Goal: Task Accomplishment & Management: Use online tool/utility

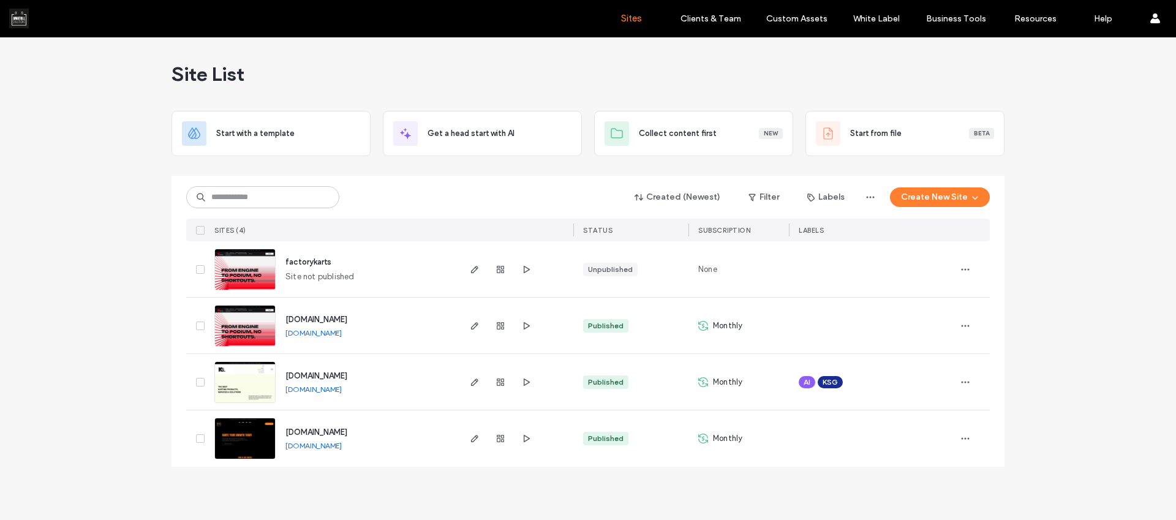
click at [239, 278] on img at bounding box center [245, 290] width 60 height 83
click at [527, 326] on use "button" at bounding box center [527, 324] width 6 height 7
click at [256, 331] on img at bounding box center [245, 347] width 60 height 83
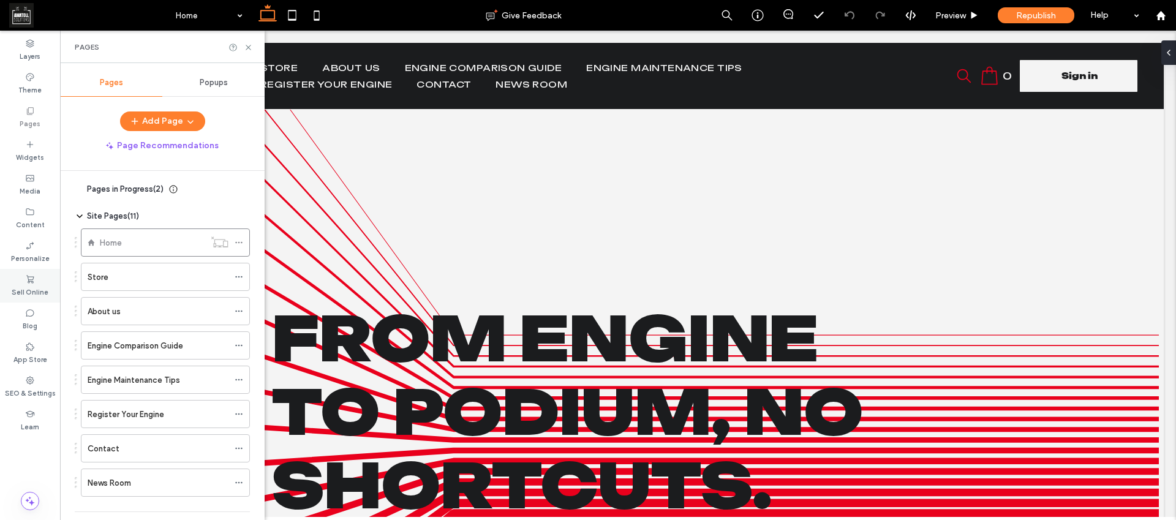
click at [32, 290] on label "Sell Online" at bounding box center [30, 290] width 37 height 13
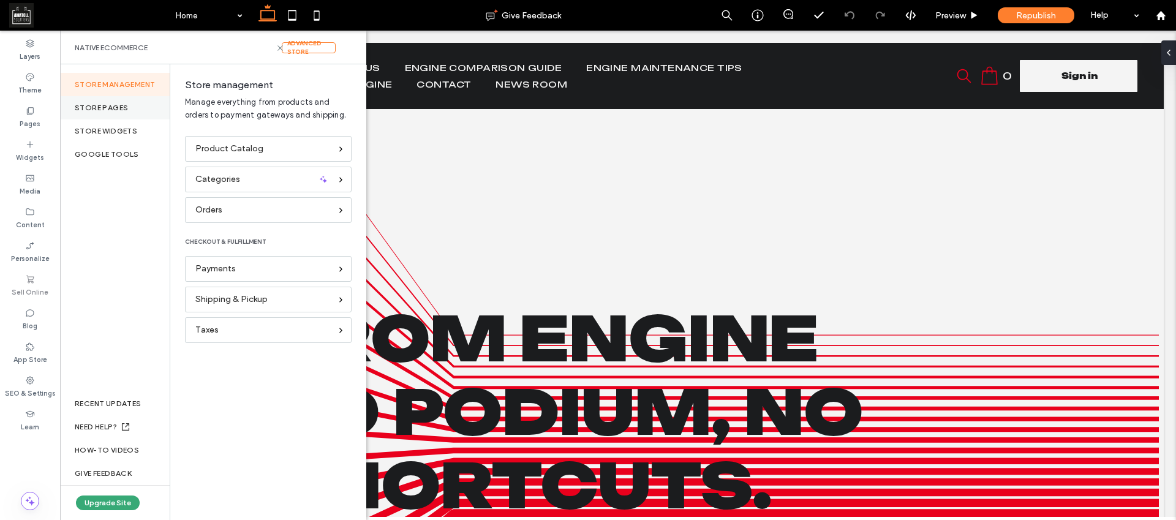
click at [133, 110] on div "Store pages" at bounding box center [115, 107] width 110 height 23
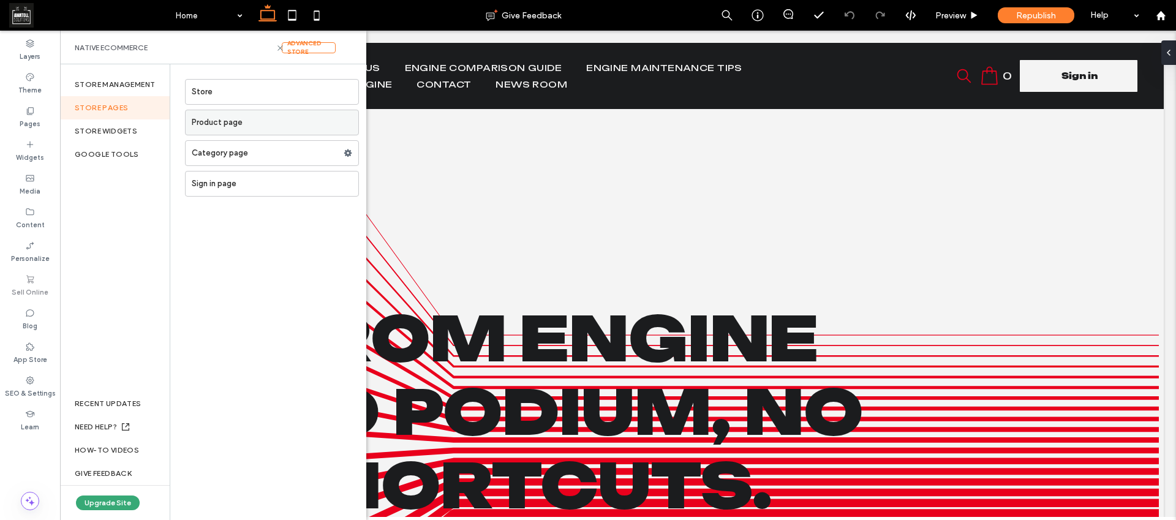
click at [277, 126] on label "Product page" at bounding box center [275, 122] width 167 height 24
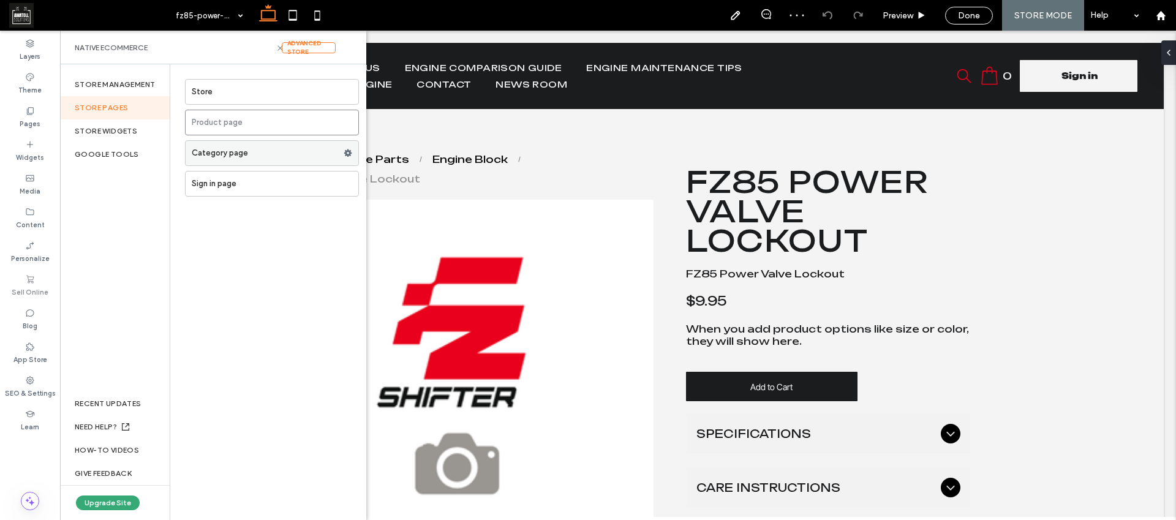
click at [263, 155] on label "Category page" at bounding box center [268, 153] width 152 height 24
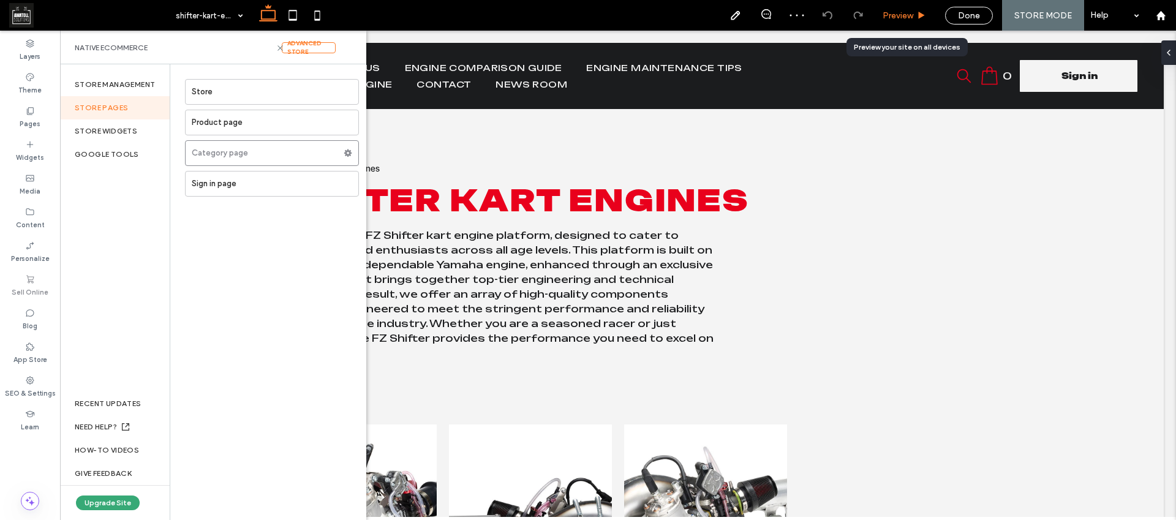
click at [887, 25] on div "Preview" at bounding box center [904, 15] width 62 height 31
click at [900, 17] on span "Preview" at bounding box center [897, 15] width 31 height 10
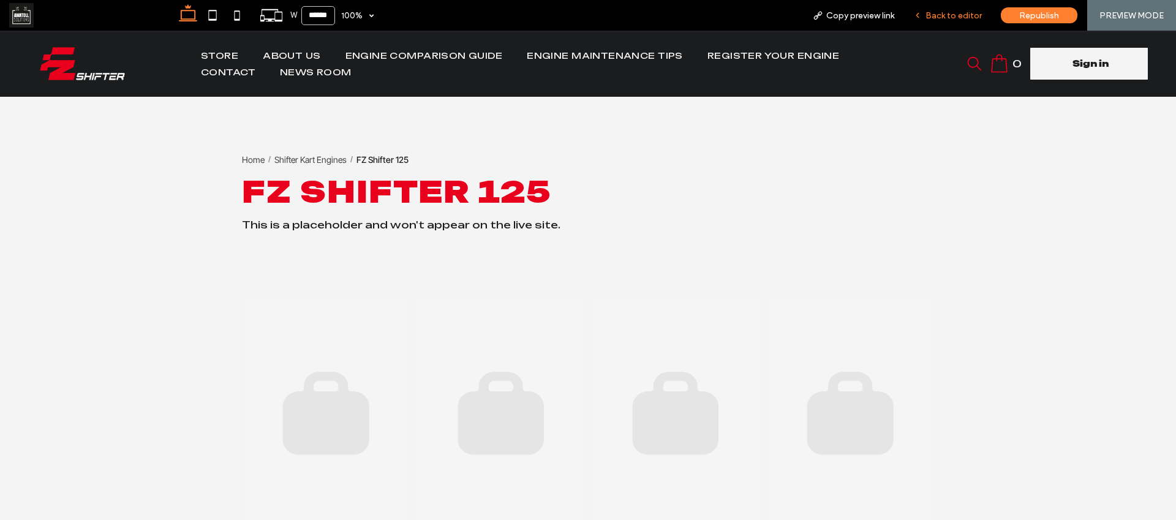
click at [921, 19] on icon at bounding box center [917, 15] width 9 height 9
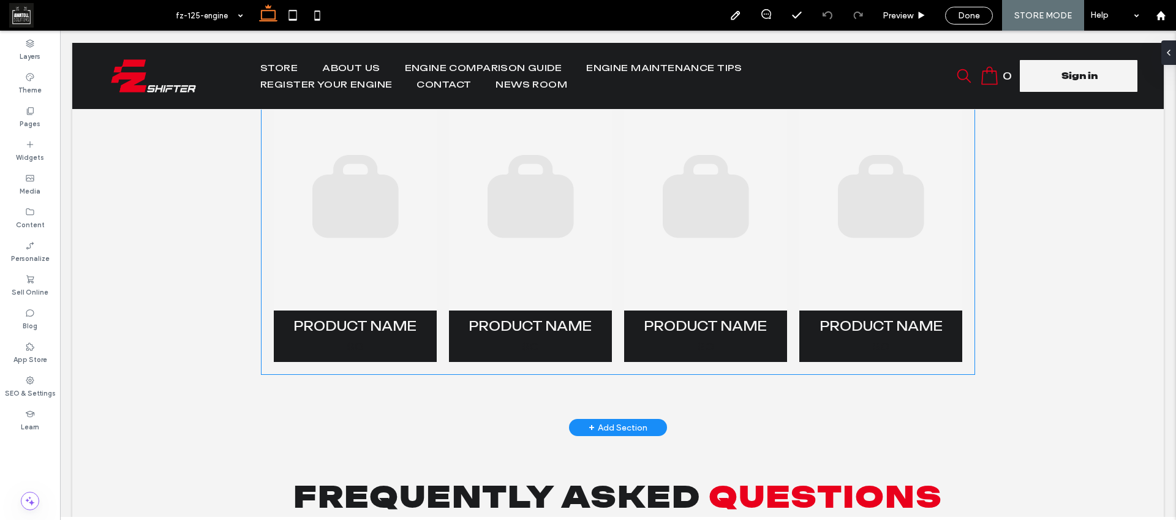
scroll to position [227, 0]
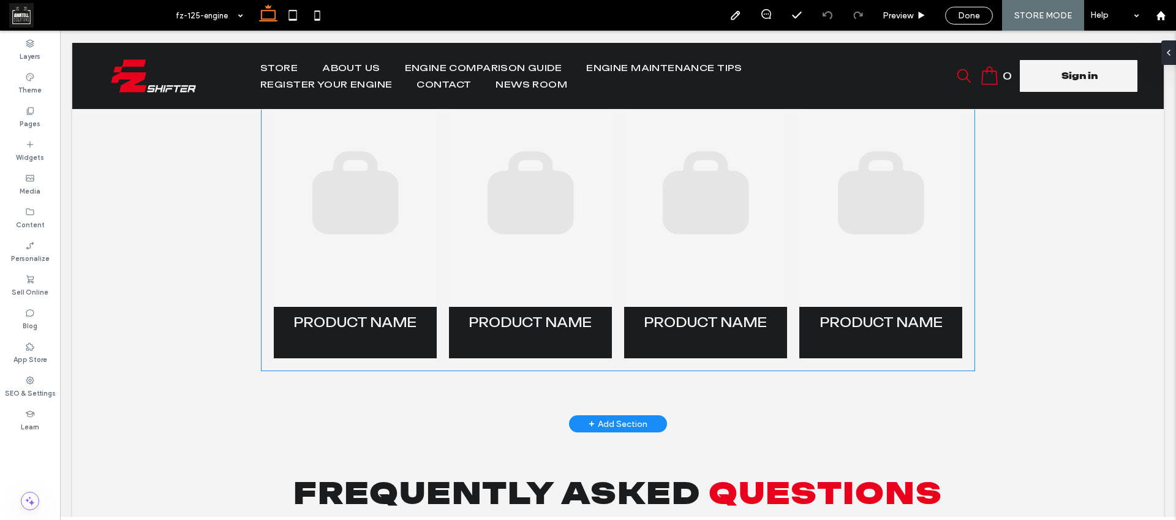
click at [449, 235] on link at bounding box center [530, 192] width 163 height 229
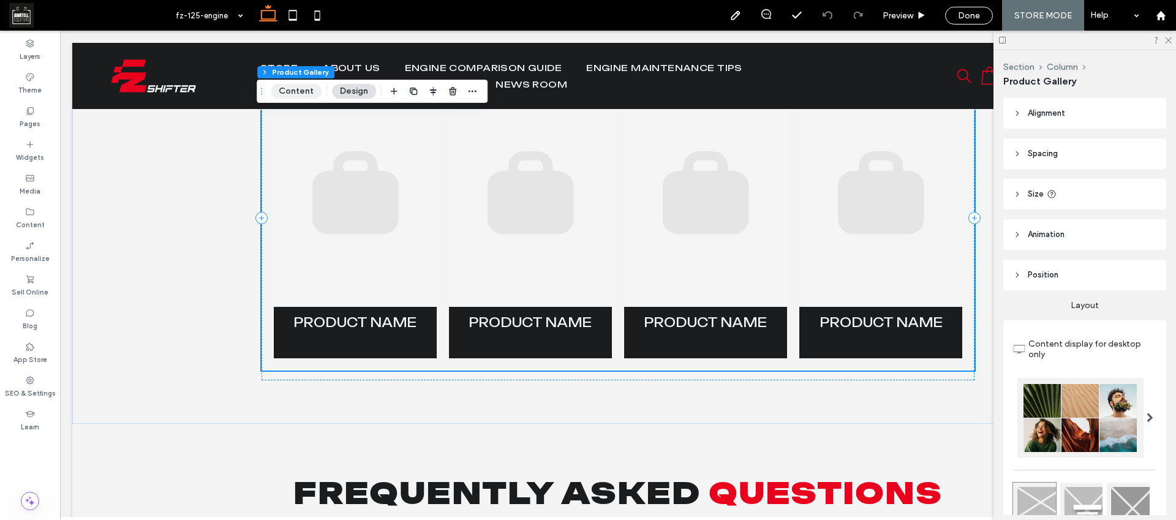
click at [296, 94] on button "Content" at bounding box center [296, 91] width 51 height 15
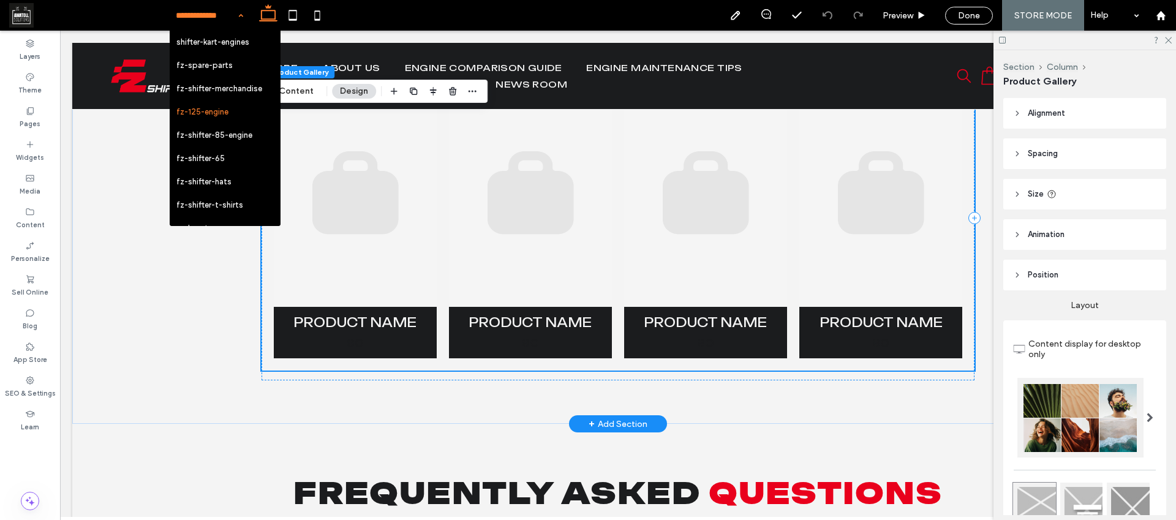
click at [519, 250] on link at bounding box center [530, 192] width 163 height 229
click at [306, 93] on button "Content" at bounding box center [296, 91] width 51 height 15
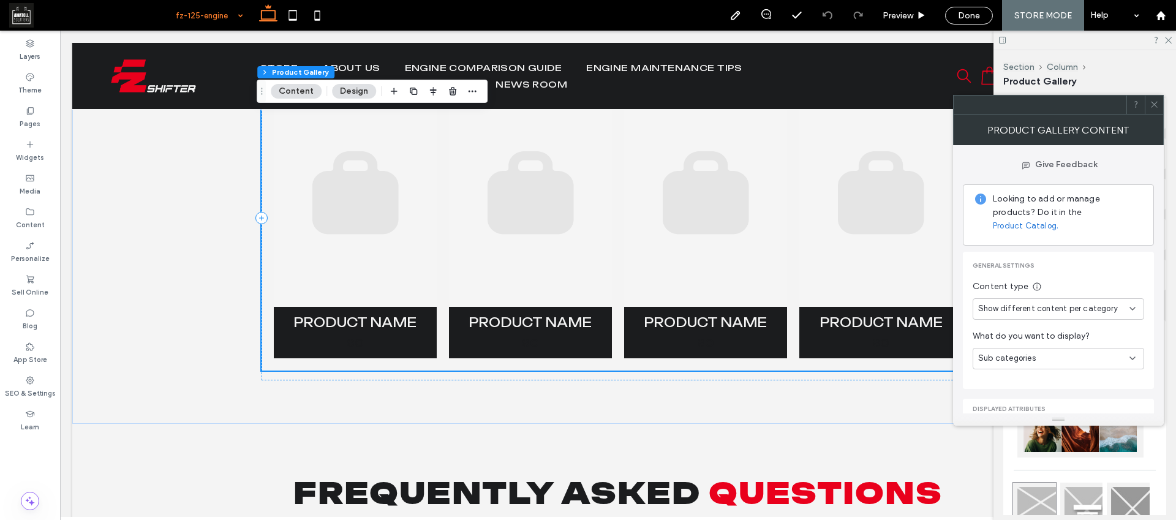
click at [1013, 352] on span "Sub categories" at bounding box center [1007, 358] width 58 height 12
click at [1013, 366] on div "Products" at bounding box center [1058, 366] width 170 height 21
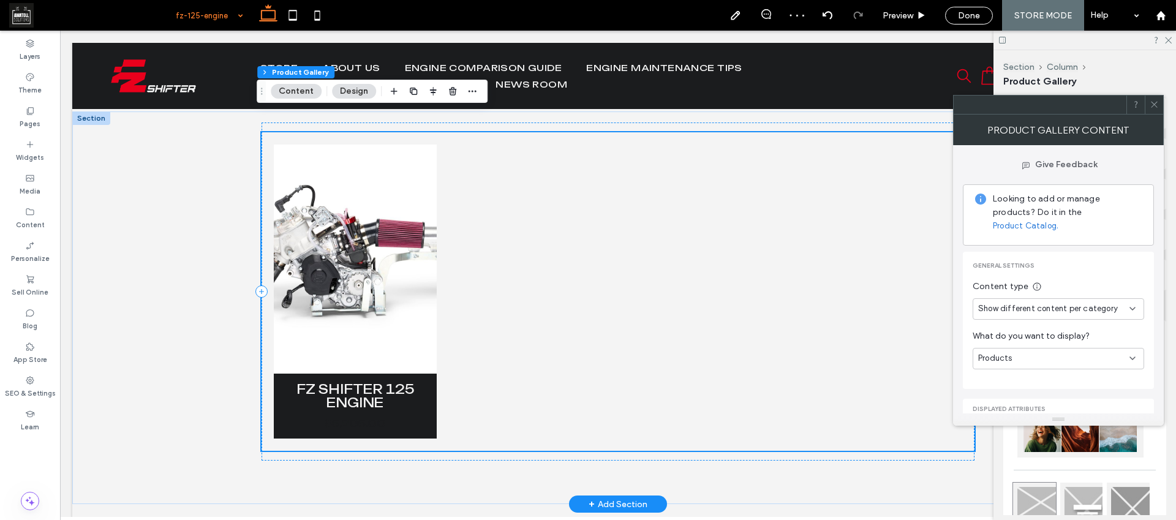
scroll to position [145, 0]
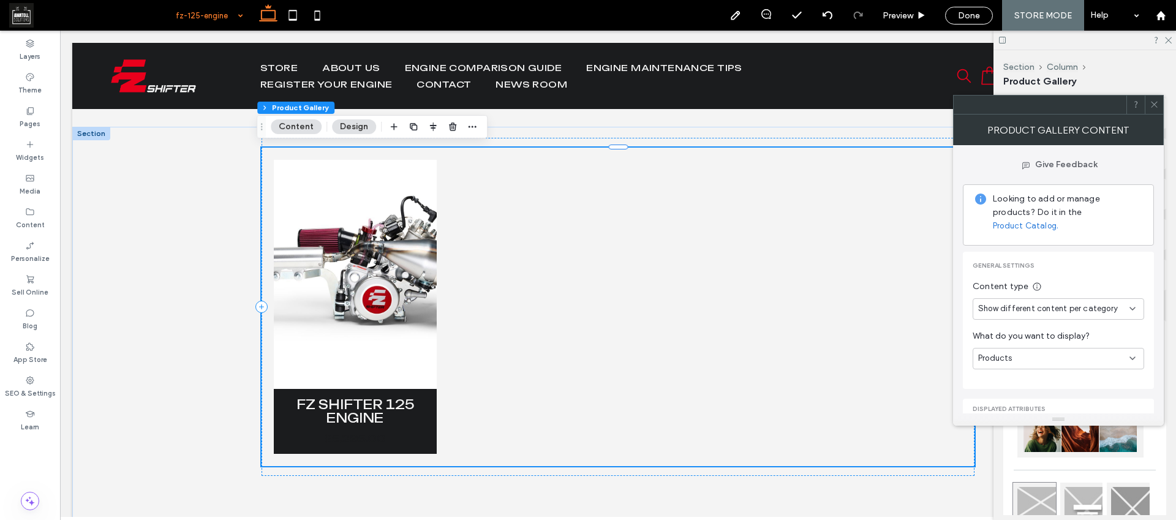
click at [1025, 352] on div "Products" at bounding box center [1053, 358] width 151 height 12
click at [1030, 386] on span "Sub categories" at bounding box center [1007, 388] width 58 height 12
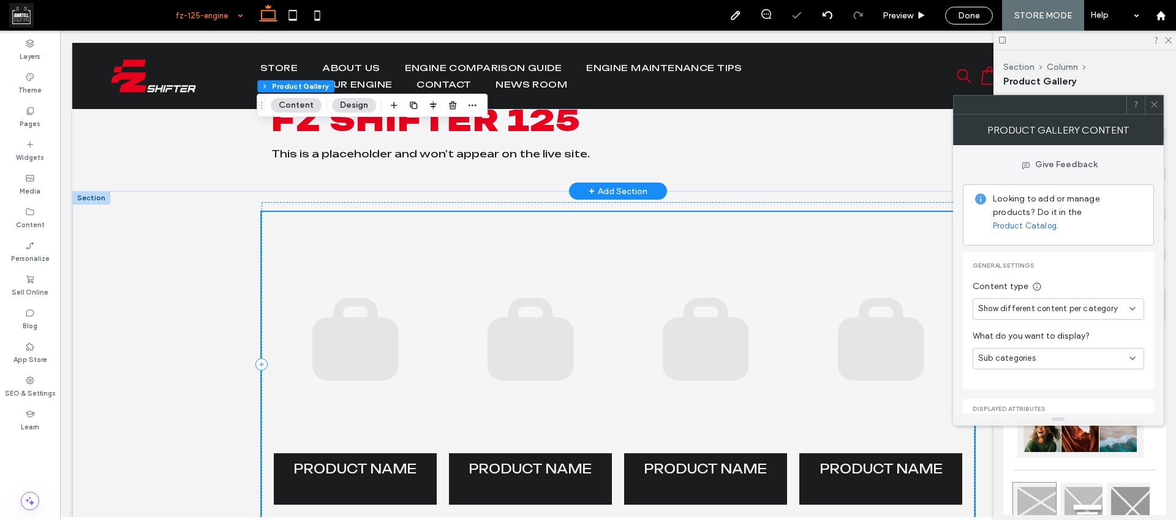
scroll to position [0, 0]
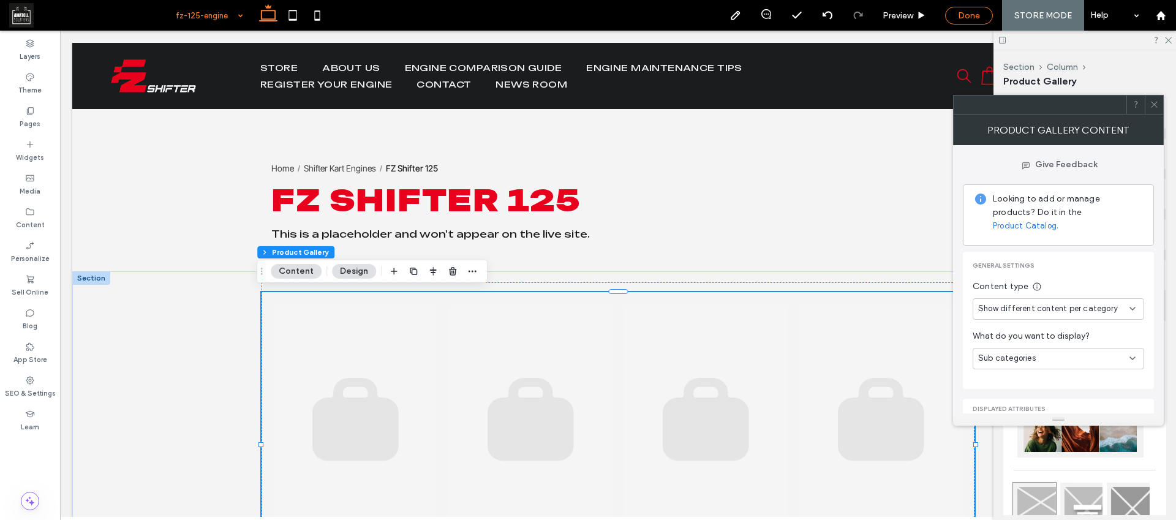
click at [953, 20] on div "Done" at bounding box center [969, 16] width 48 height 18
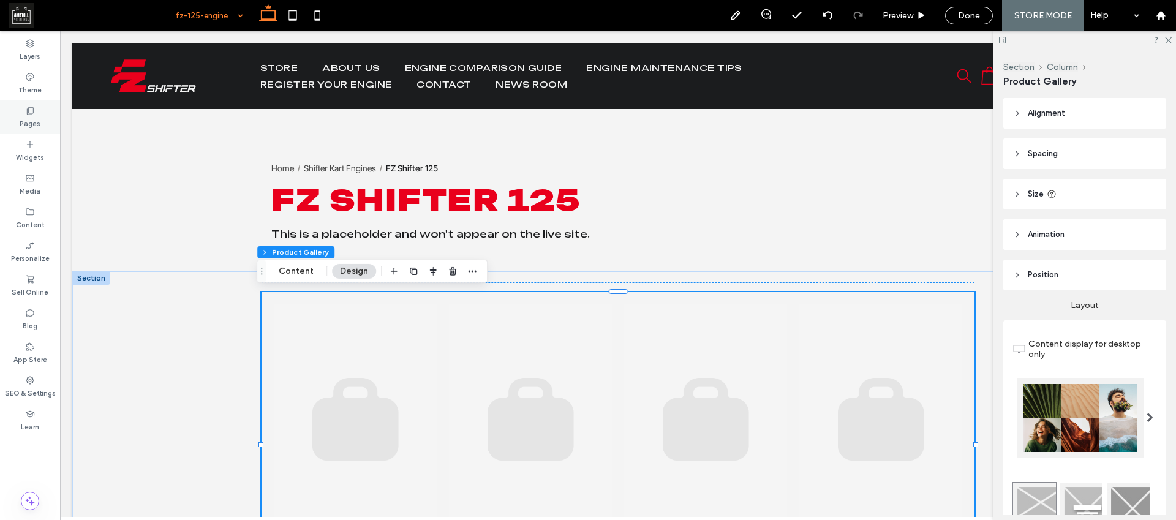
click at [32, 119] on label "Pages" at bounding box center [30, 122] width 21 height 13
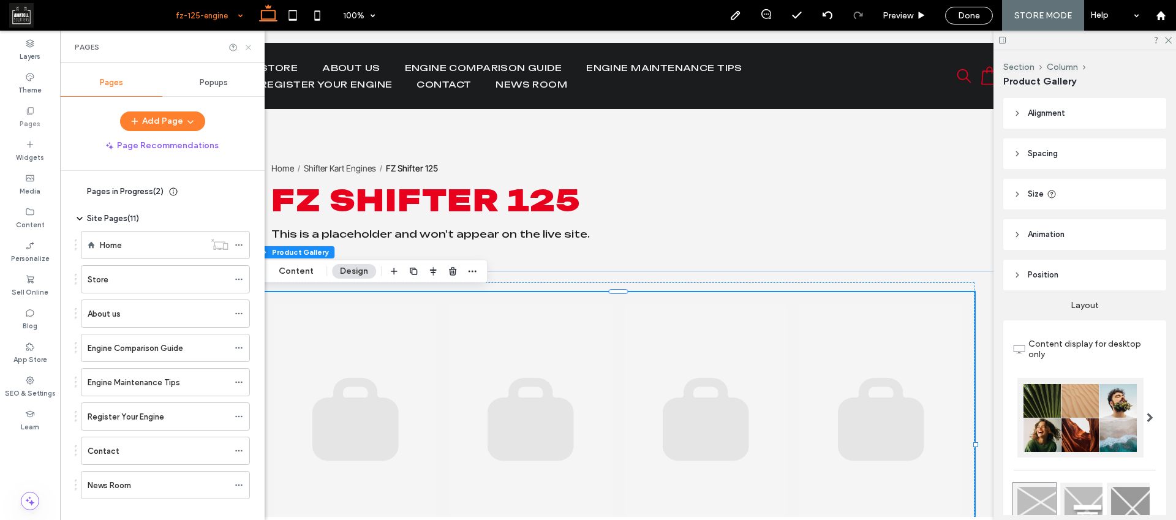
click at [250, 48] on icon at bounding box center [248, 47] width 9 height 9
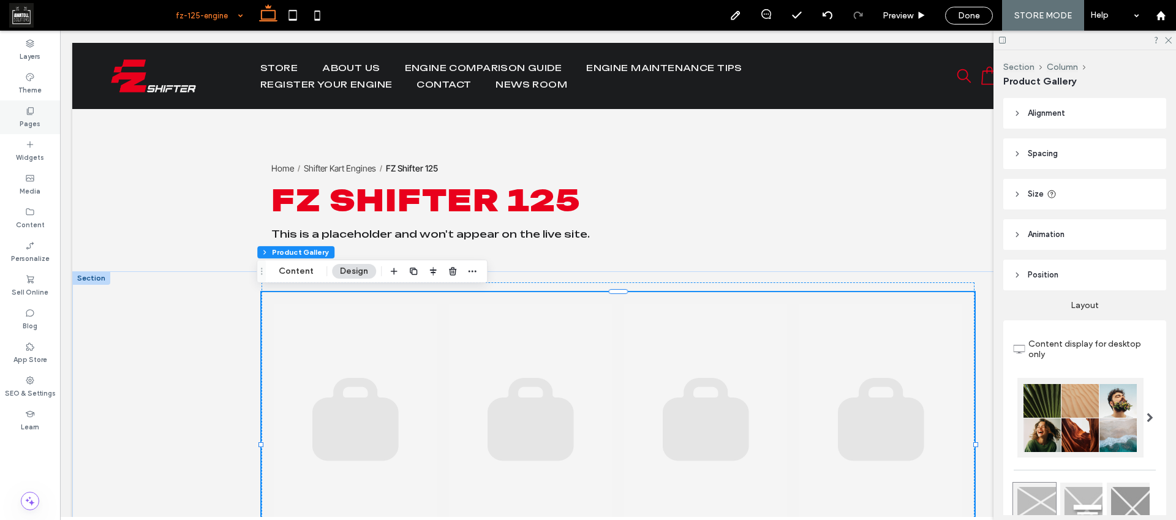
click at [30, 118] on label "Pages" at bounding box center [30, 122] width 21 height 13
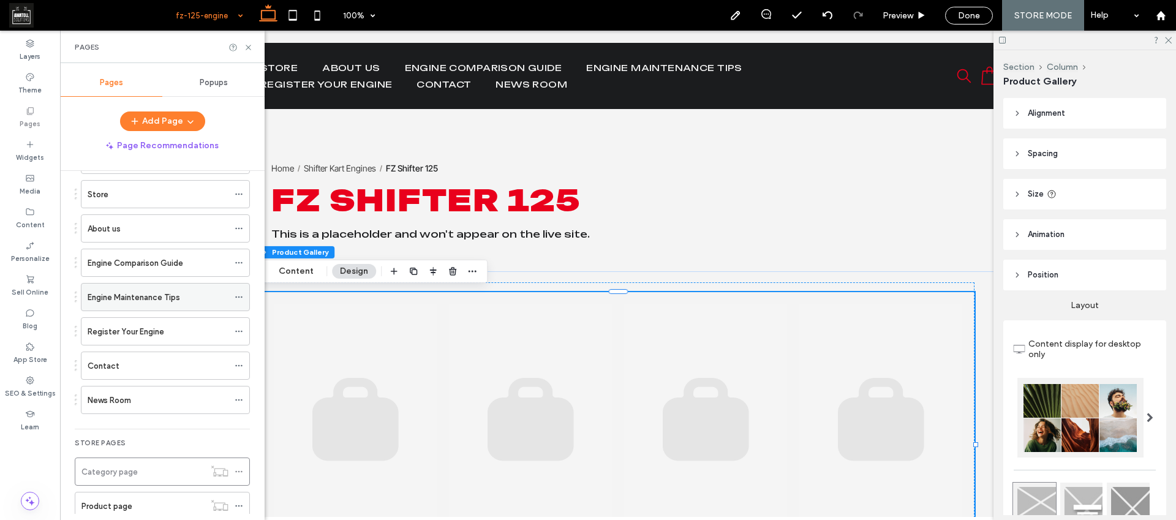
scroll to position [179, 0]
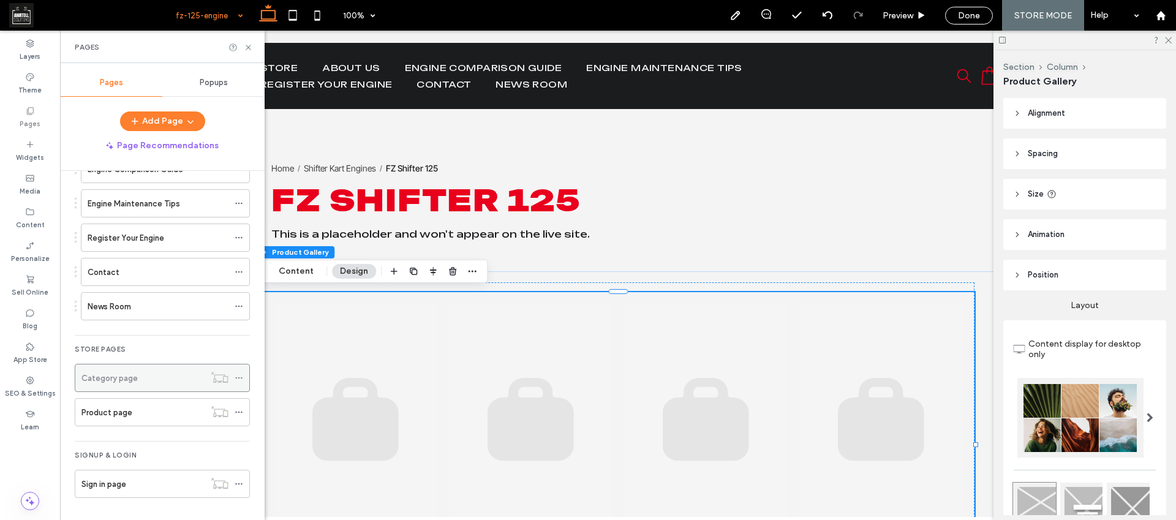
click at [169, 381] on div "Category page" at bounding box center [142, 378] width 123 height 13
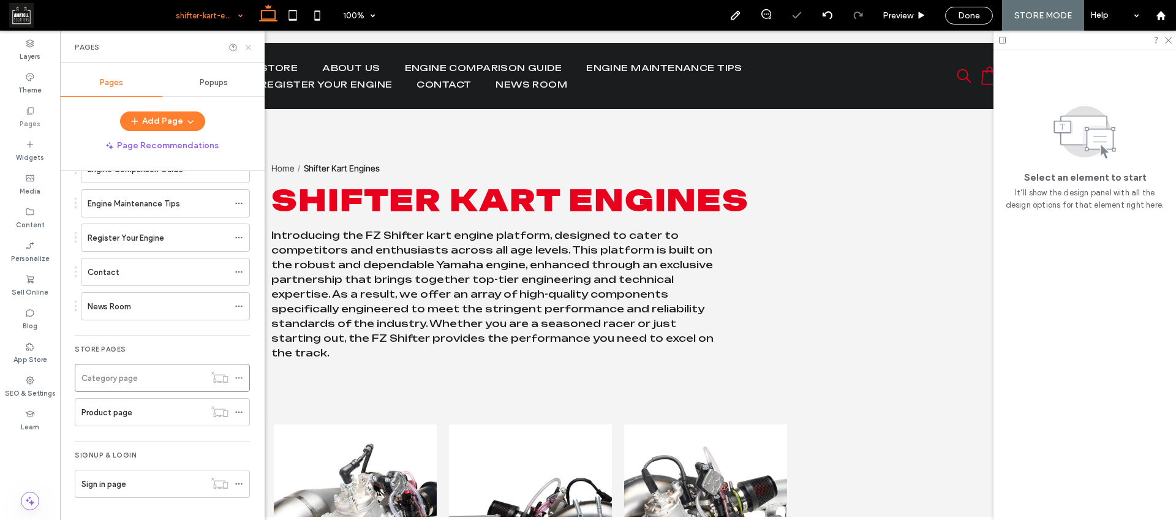
scroll to position [0, 0]
drag, startPoint x: 250, startPoint y: 49, endPoint x: 191, endPoint y: 20, distance: 66.0
click at [250, 49] on icon at bounding box center [248, 47] width 9 height 9
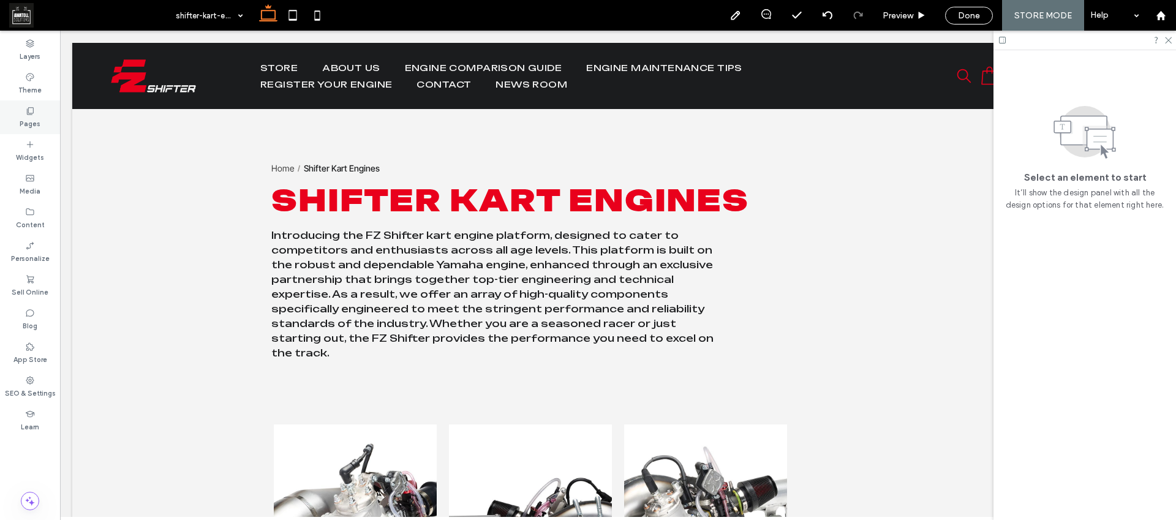
click at [42, 126] on div "Pages" at bounding box center [30, 117] width 60 height 34
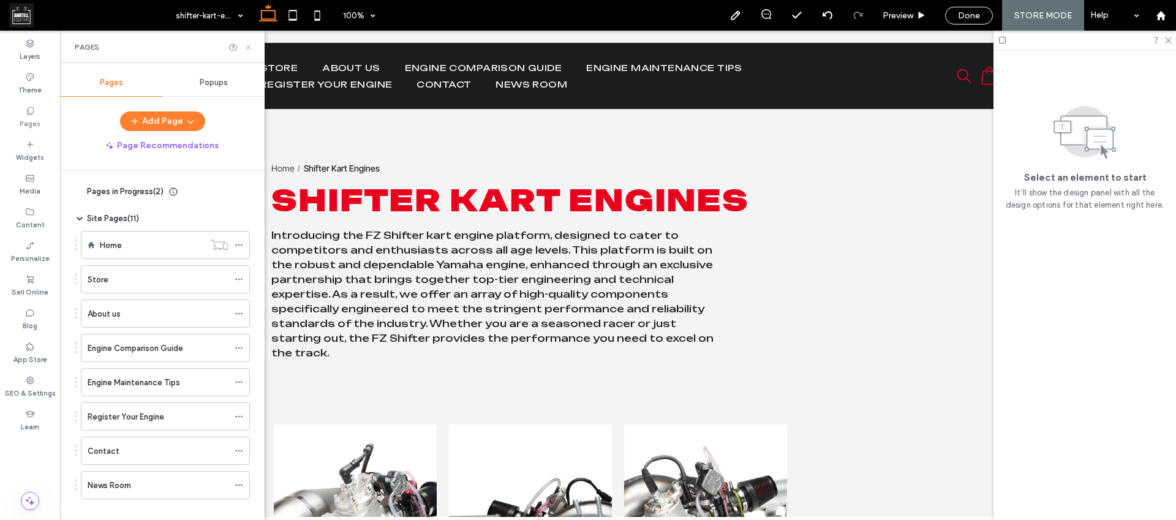
click at [248, 50] on icon at bounding box center [248, 47] width 9 height 9
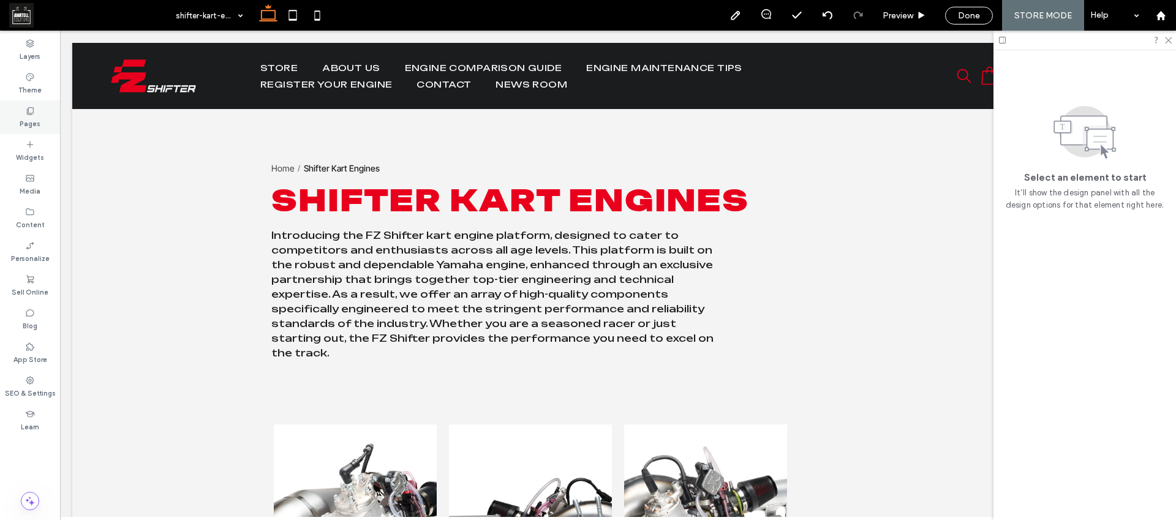
click at [47, 129] on div "Pages" at bounding box center [30, 117] width 60 height 34
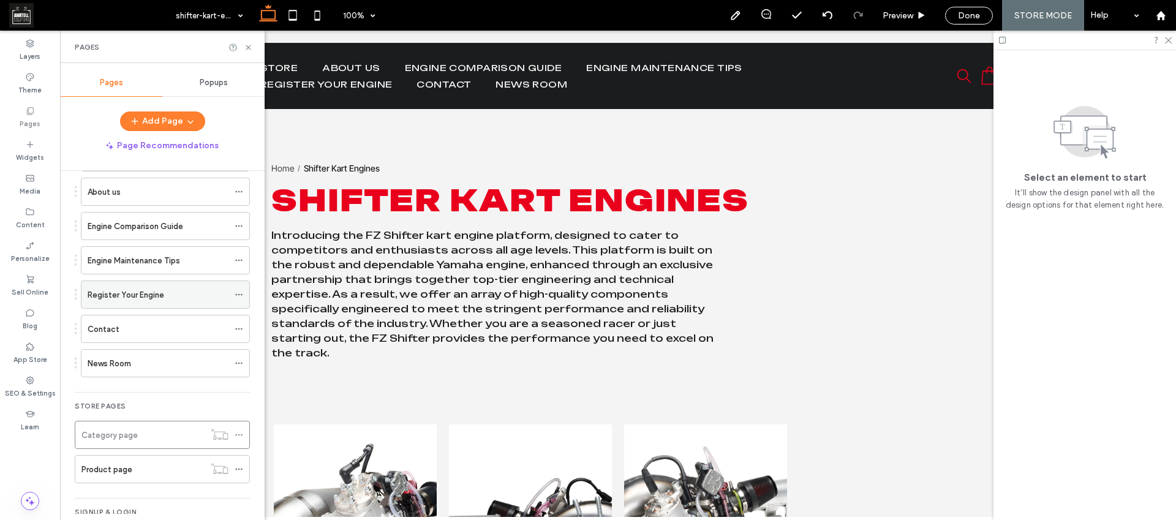
scroll to position [179, 0]
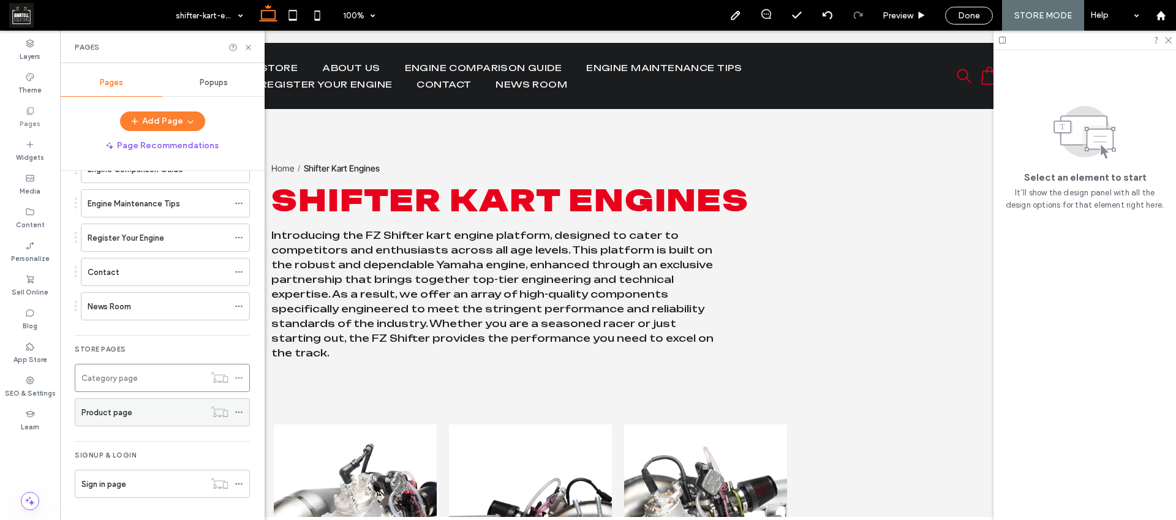
click at [169, 413] on div "Product page" at bounding box center [142, 412] width 123 height 13
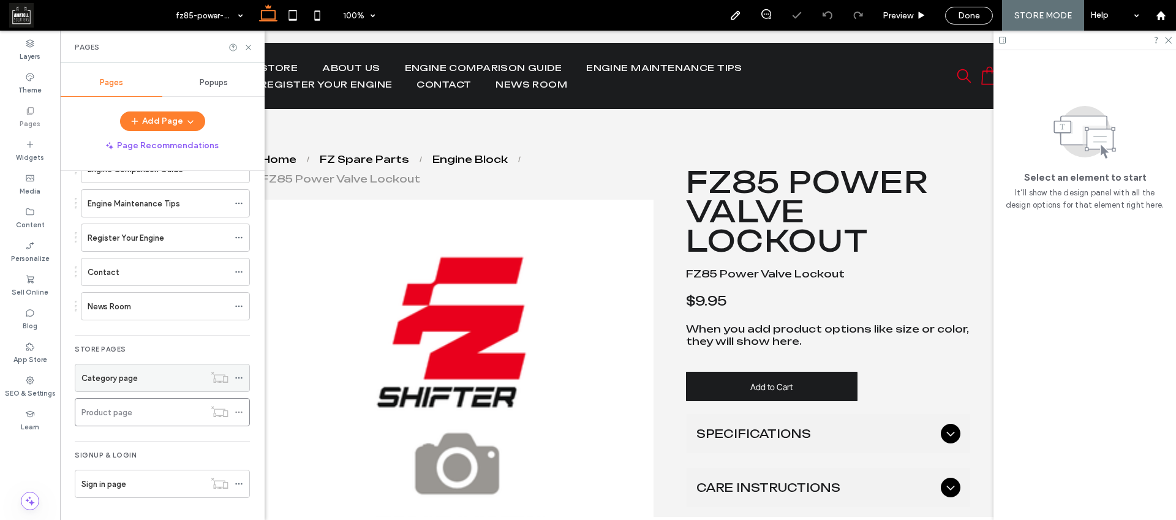
click at [158, 379] on div "Category page" at bounding box center [142, 378] width 123 height 13
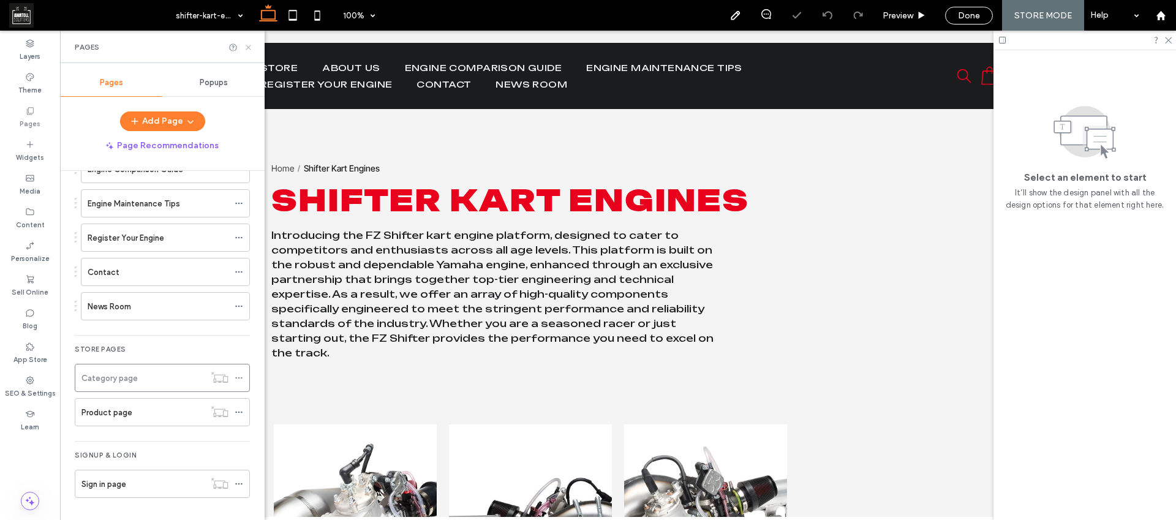
click at [250, 50] on icon at bounding box center [248, 47] width 9 height 9
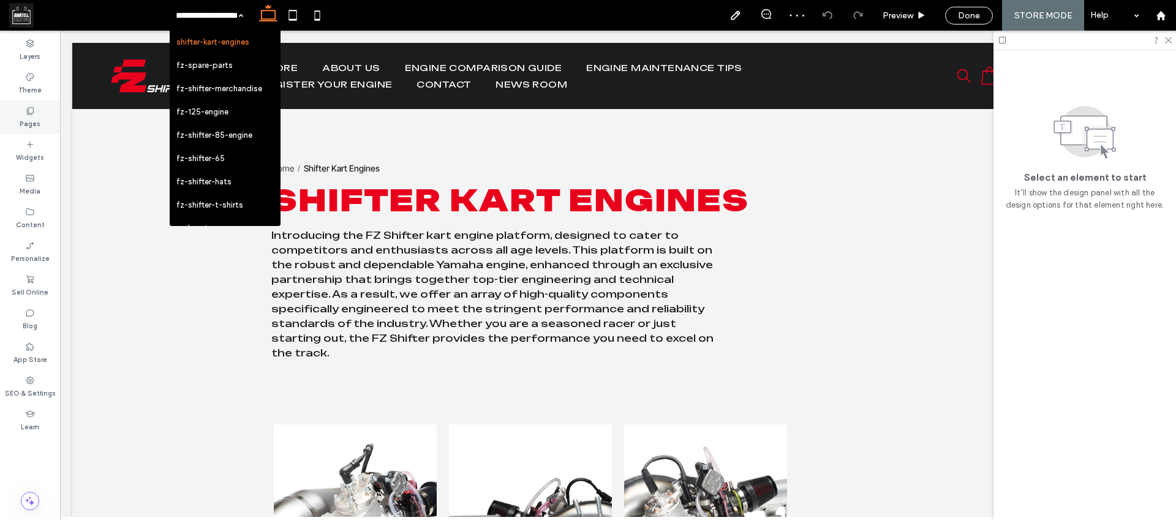
click at [32, 127] on label "Pages" at bounding box center [30, 122] width 21 height 13
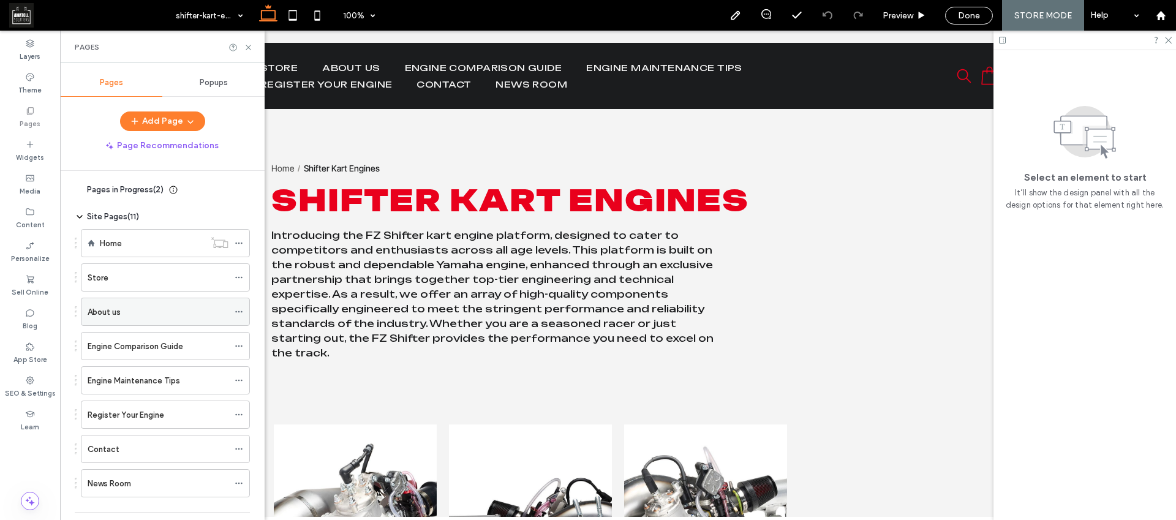
scroll to position [2, 0]
click at [165, 282] on div "Store" at bounding box center [158, 277] width 141 height 13
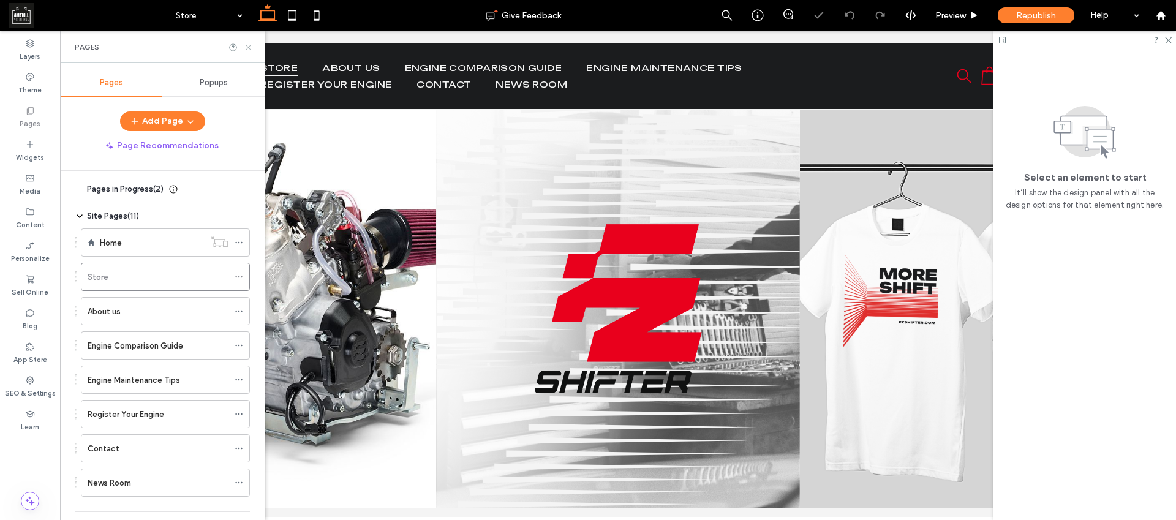
click at [248, 49] on icon at bounding box center [248, 47] width 9 height 9
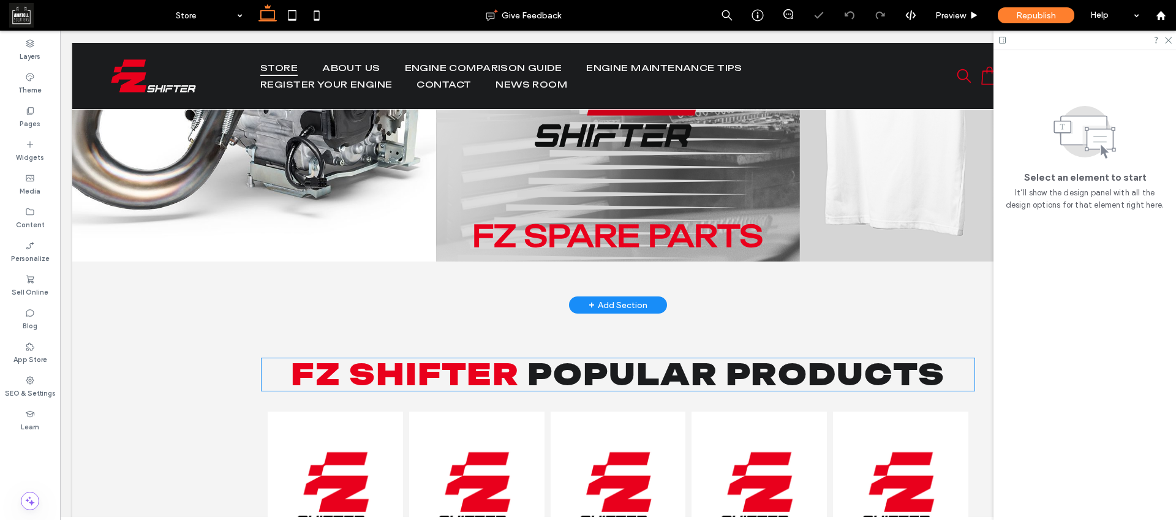
scroll to position [40, 0]
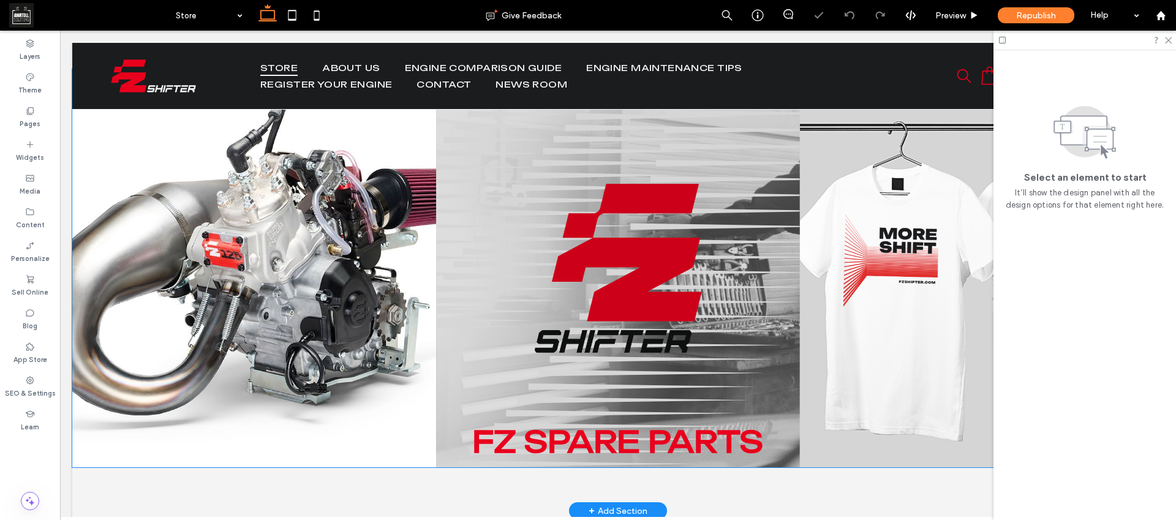
click at [453, 343] on link at bounding box center [618, 268] width 364 height 398
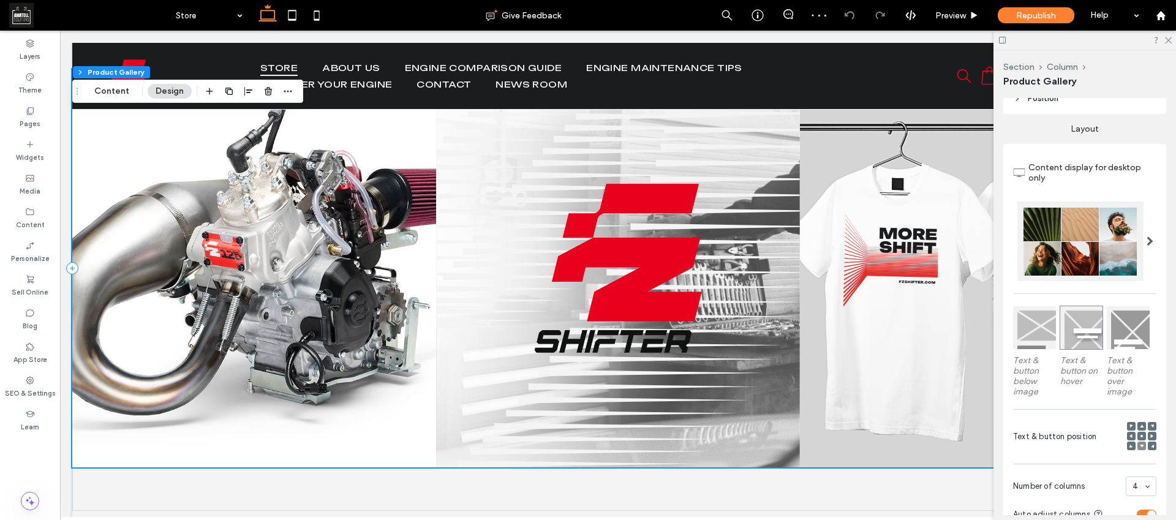
scroll to position [208, 0]
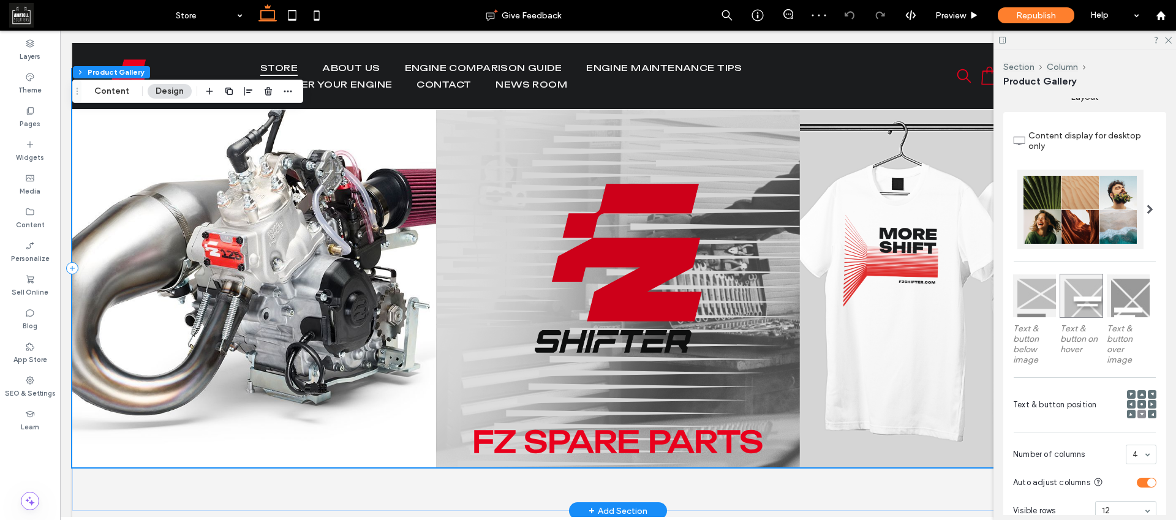
click at [536, 340] on link at bounding box center [618, 268] width 364 height 398
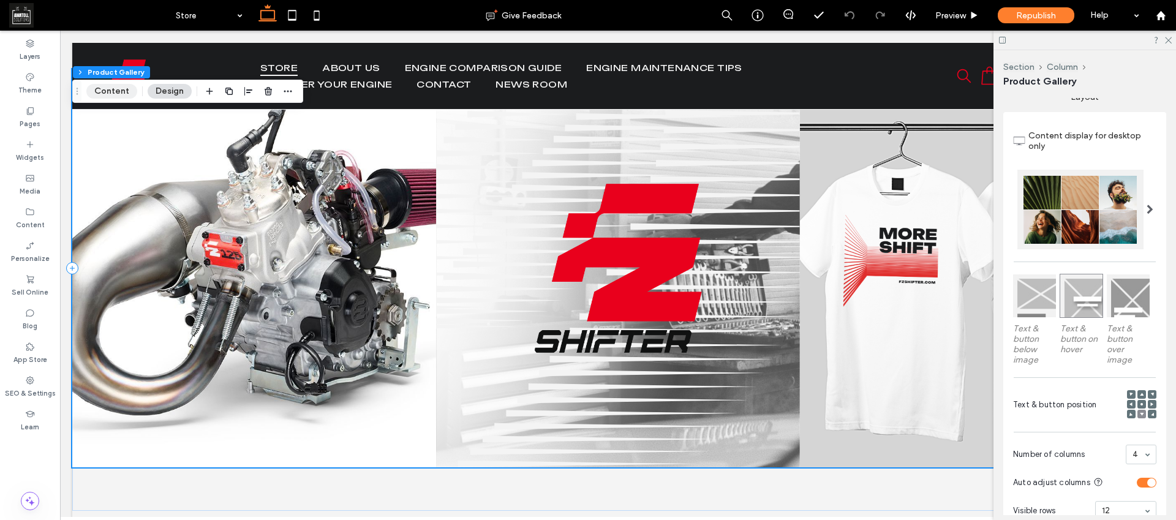
drag, startPoint x: 121, startPoint y: 97, endPoint x: 265, endPoint y: 108, distance: 144.3
click at [121, 97] on button "Content" at bounding box center [111, 91] width 51 height 15
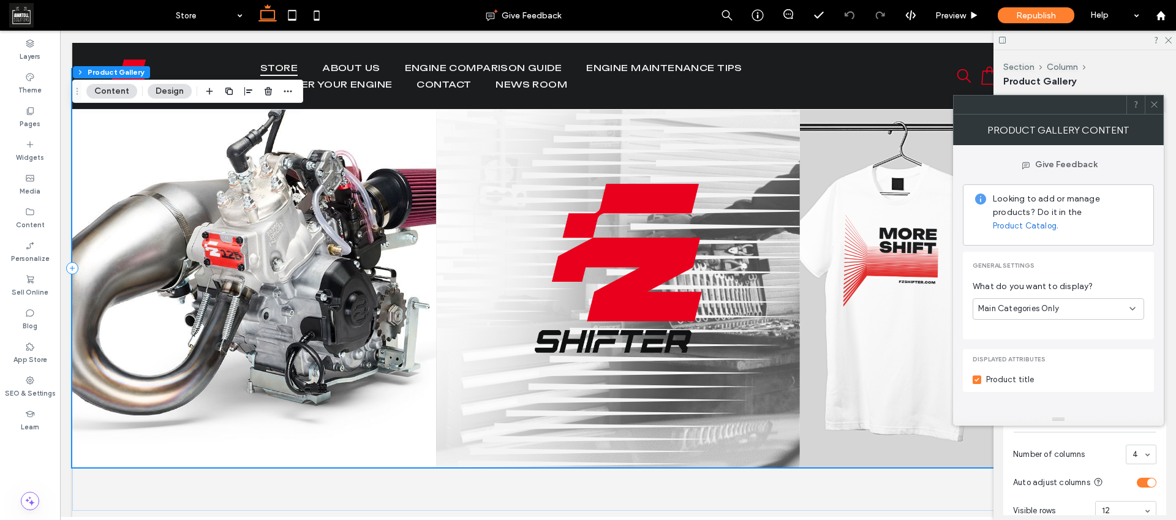
click at [1047, 302] on span "Main Categories Only" at bounding box center [1018, 308] width 81 height 12
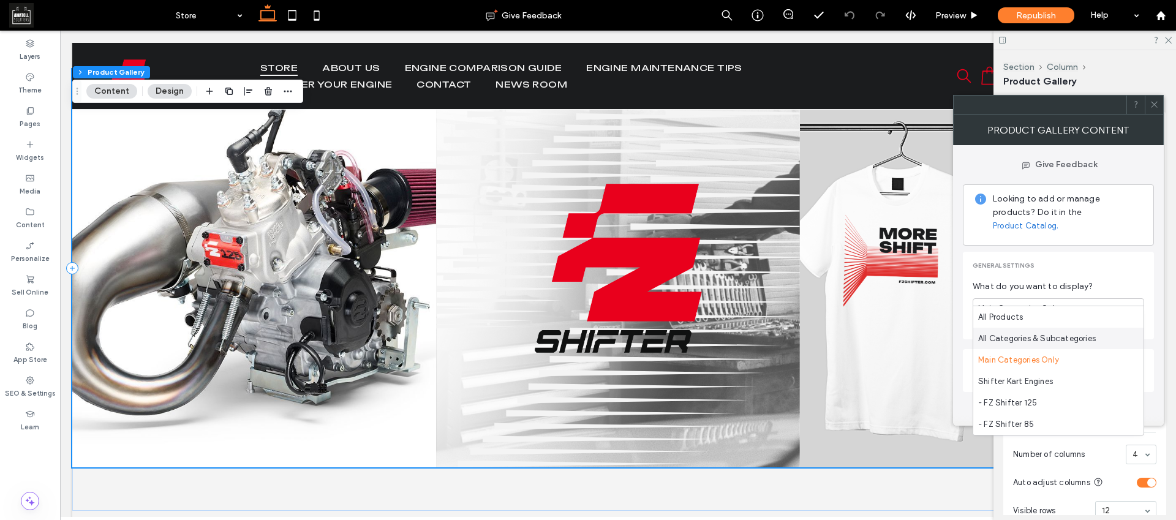
click at [1075, 343] on span "All Categories & Subcategories" at bounding box center [1037, 339] width 118 height 12
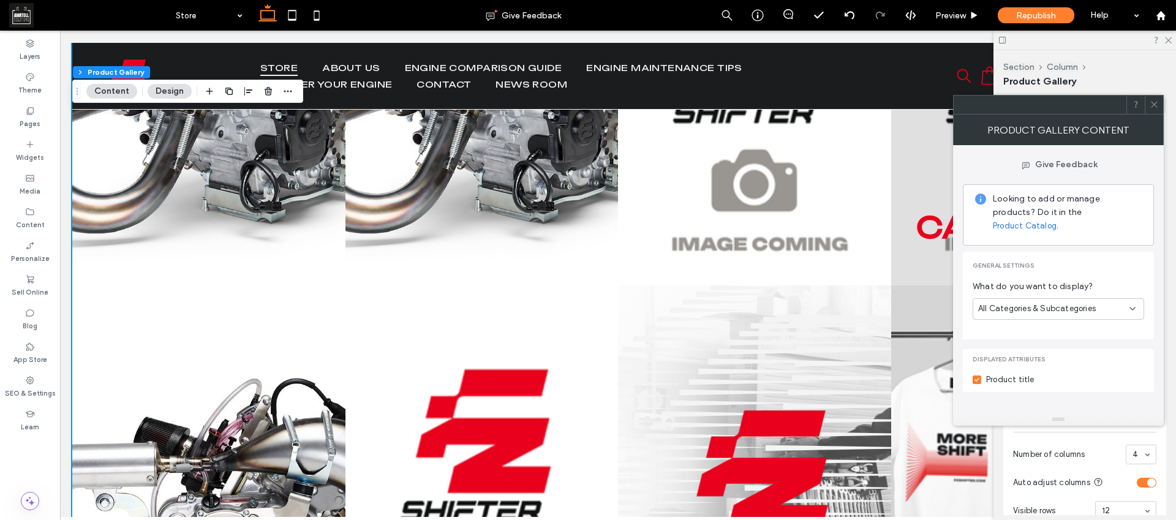
scroll to position [62, 0]
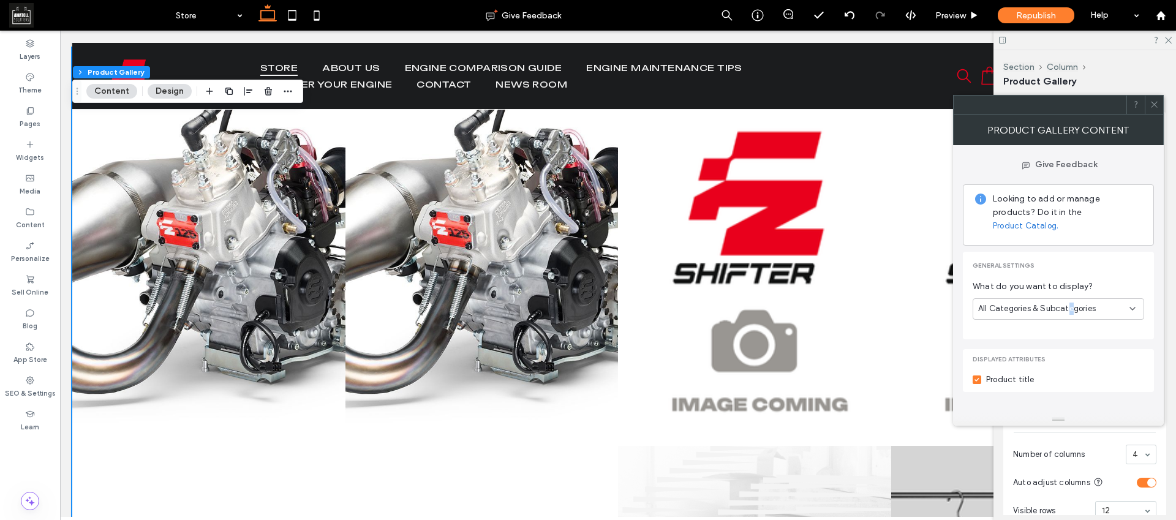
click at [1070, 302] on span "All Categories & Subcategories" at bounding box center [1037, 308] width 118 height 12
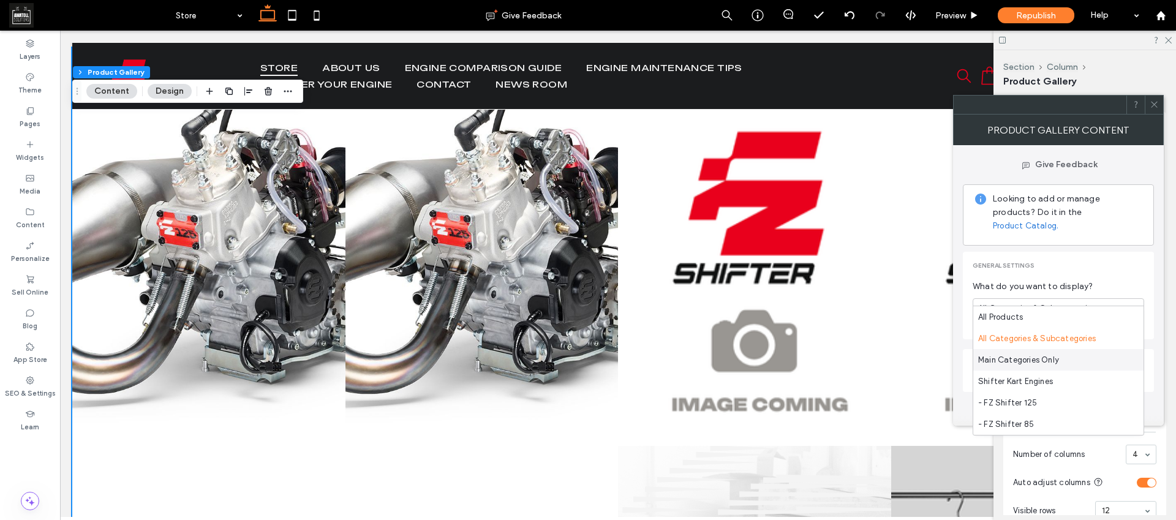
click at [1065, 357] on div "Main Categories Only" at bounding box center [1058, 359] width 170 height 21
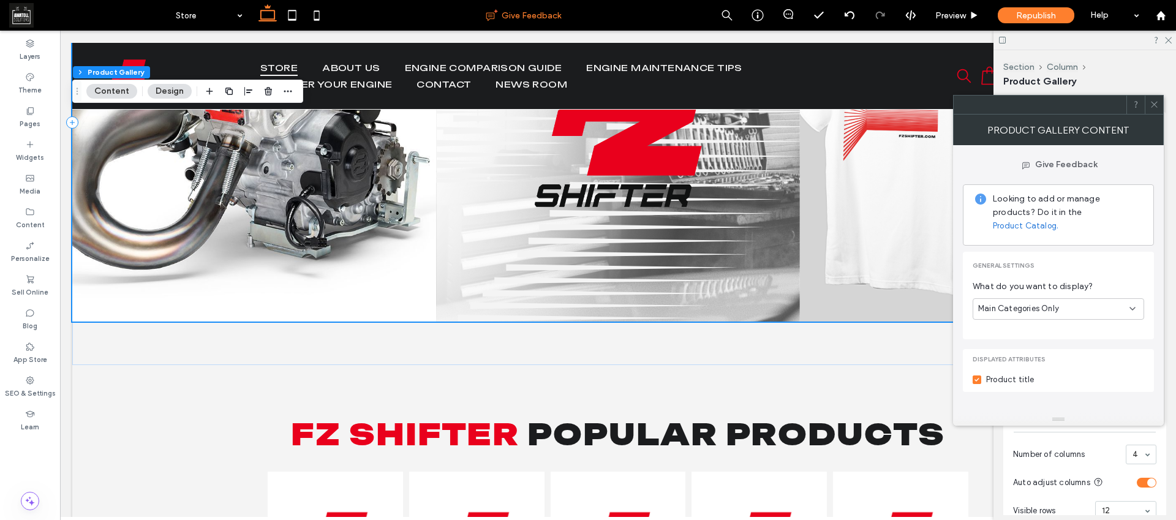
scroll to position [143, 0]
